Goal: Book appointment/travel/reservation

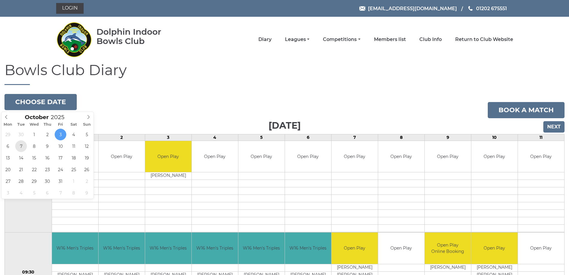
type input "2025-10-07"
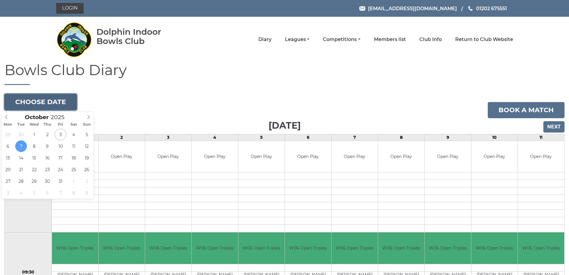
click at [46, 101] on button "Choose date" at bounding box center [40, 102] width 72 height 16
type input "2025-10-15"
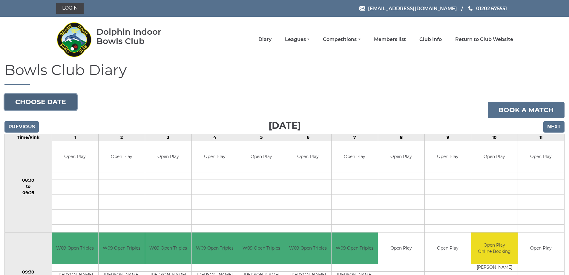
click at [38, 101] on button "Choose date" at bounding box center [40, 102] width 72 height 16
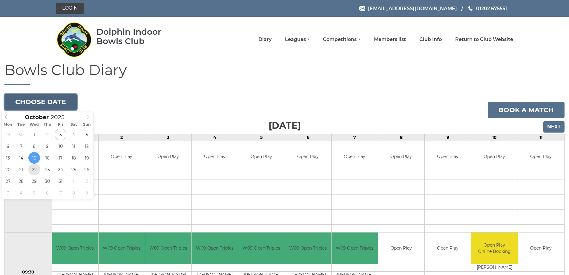
type input "2025-10-22"
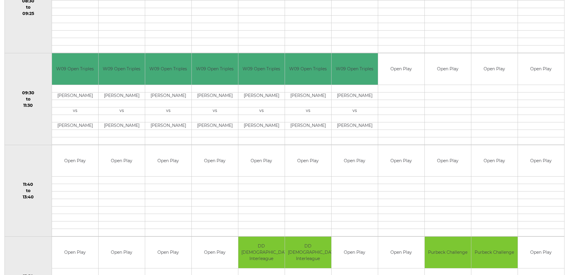
scroll to position [90, 0]
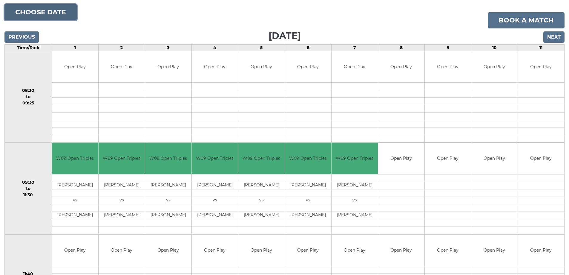
click at [36, 14] on button "Choose date" at bounding box center [40, 12] width 72 height 16
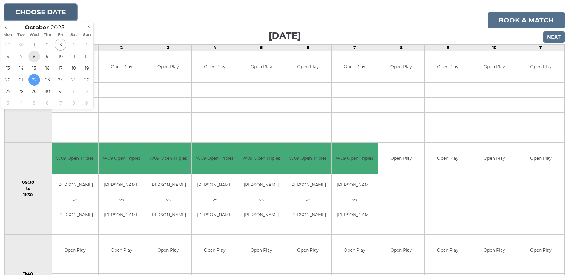
type input "[DATE]"
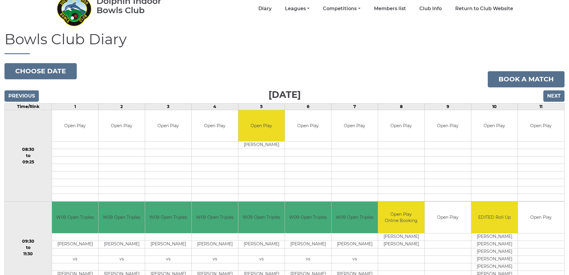
scroll to position [30, 0]
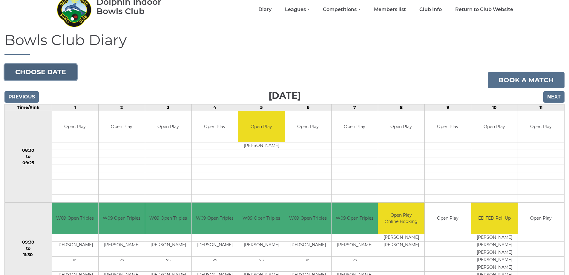
click at [40, 73] on button "Choose date" at bounding box center [40, 72] width 72 height 16
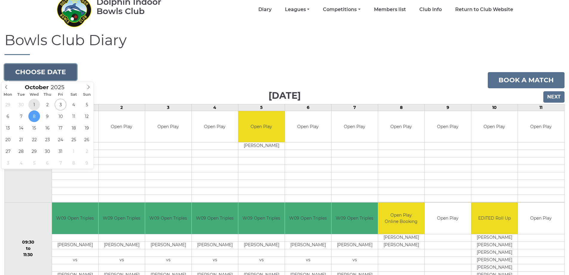
type input "[DATE]"
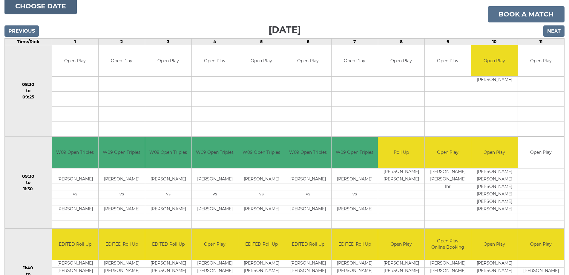
scroll to position [30, 0]
